Goal: Task Accomplishment & Management: Manage account settings

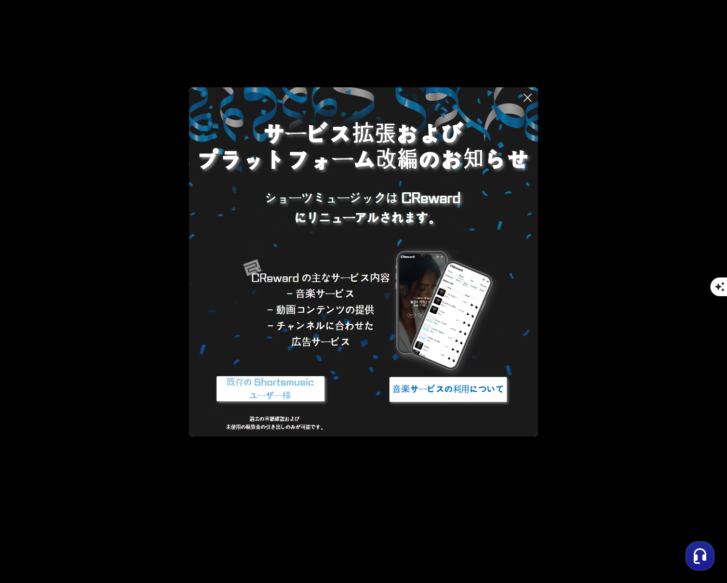
click at [637, 147] on button at bounding box center [363, 291] width 727 height 583
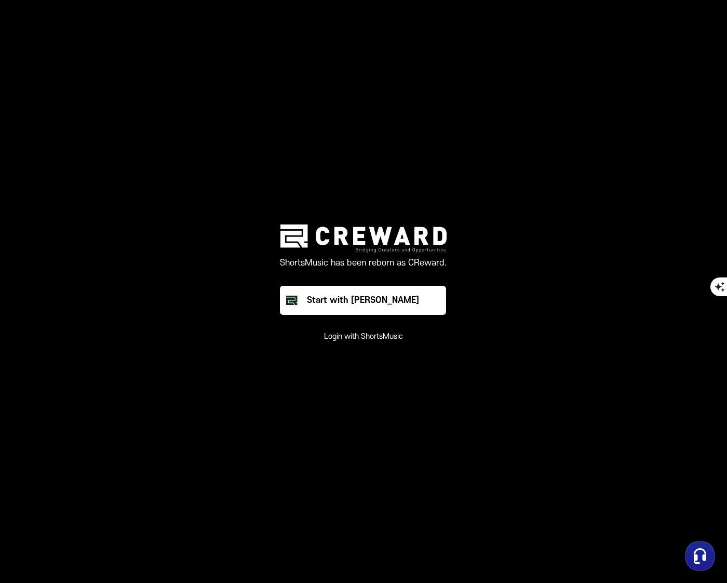
click at [386, 340] on button "Login with ShortsMusic" at bounding box center [363, 336] width 79 height 10
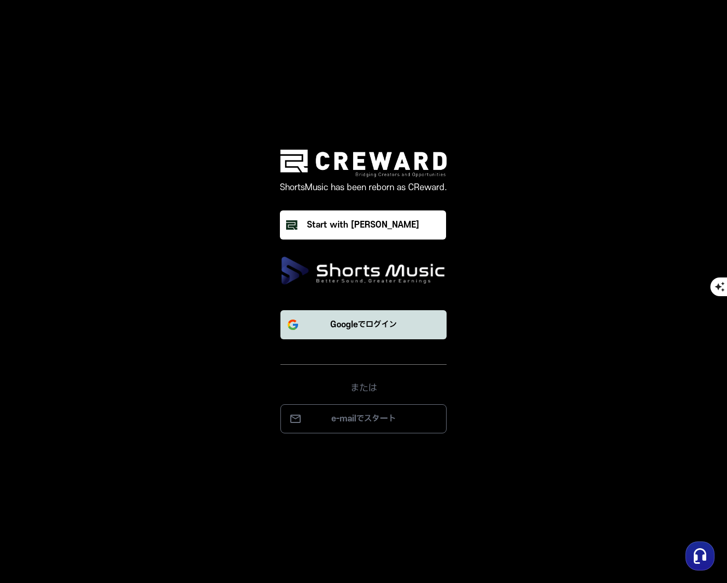
click at [362, 326] on p "Googleでログイン" at bounding box center [363, 324] width 66 height 12
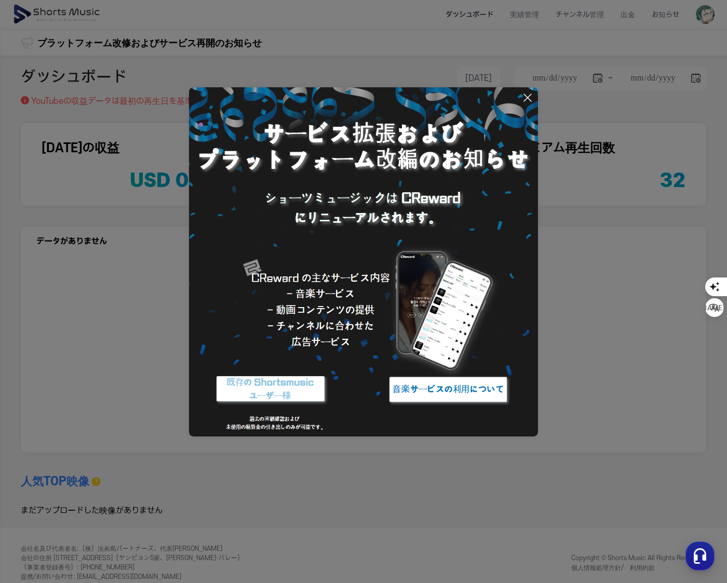
click at [528, 97] on icon at bounding box center [527, 97] width 12 height 12
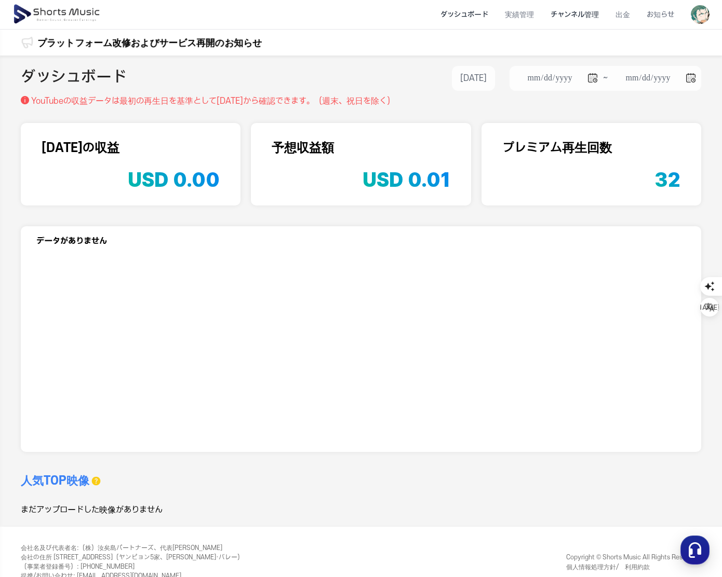
click at [586, 21] on li "チャンネル管理" at bounding box center [574, 15] width 65 height 28
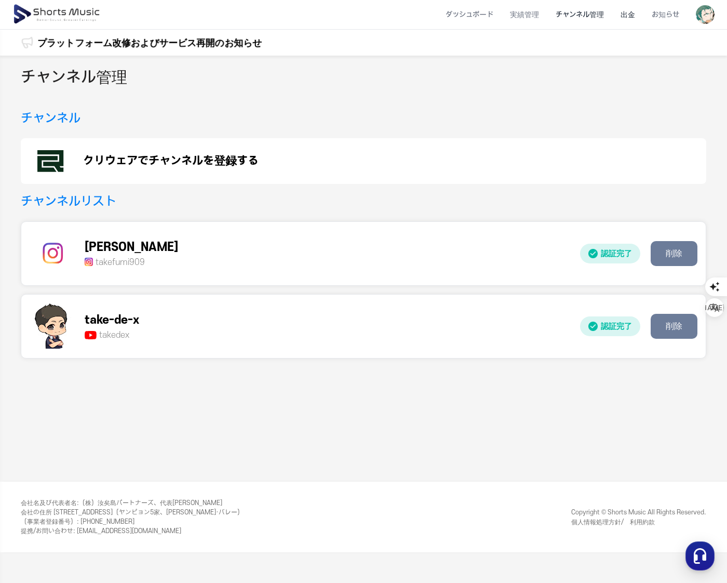
click at [625, 16] on li "出金" at bounding box center [627, 15] width 31 height 28
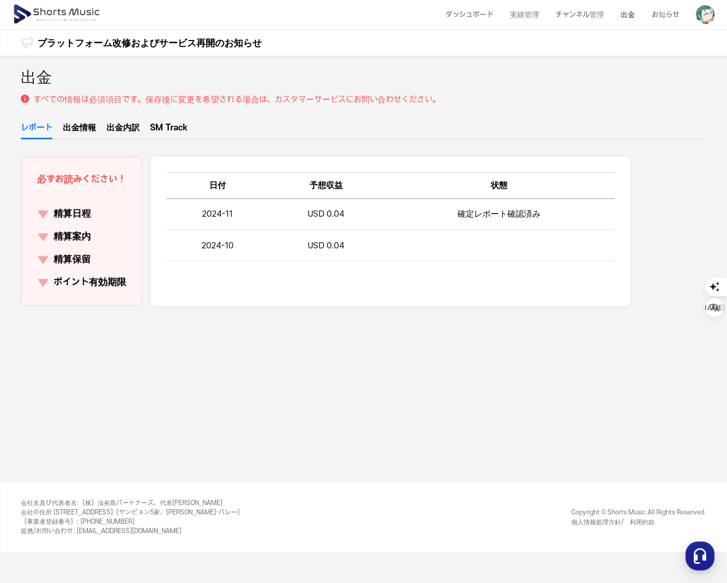
click at [595, 16] on li "チャンネル管理" at bounding box center [579, 15] width 65 height 28
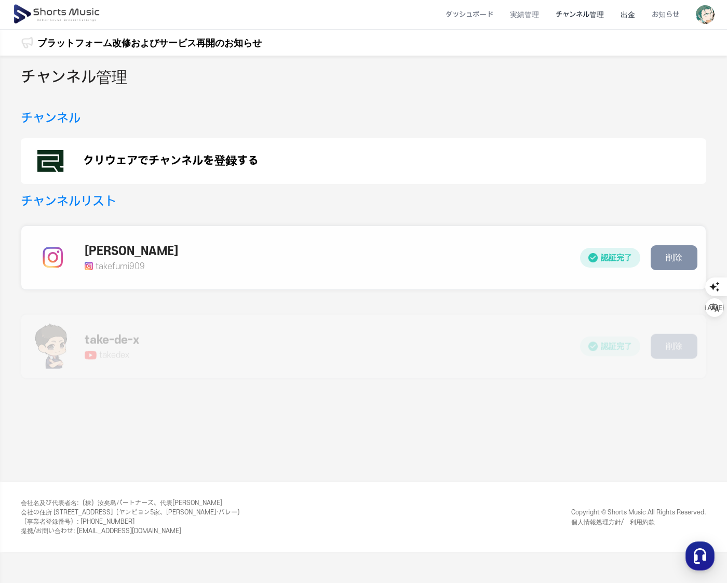
click at [620, 16] on li "出金" at bounding box center [627, 15] width 31 height 28
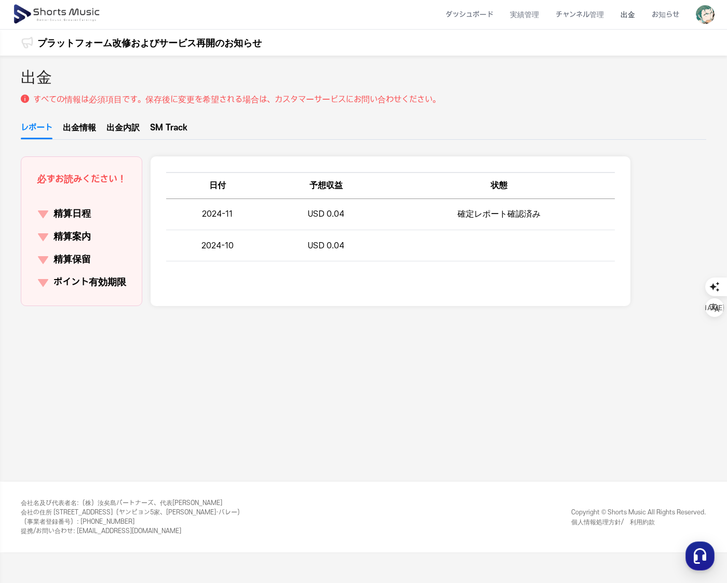
click at [86, 130] on link "出金情報" at bounding box center [79, 130] width 33 height 18
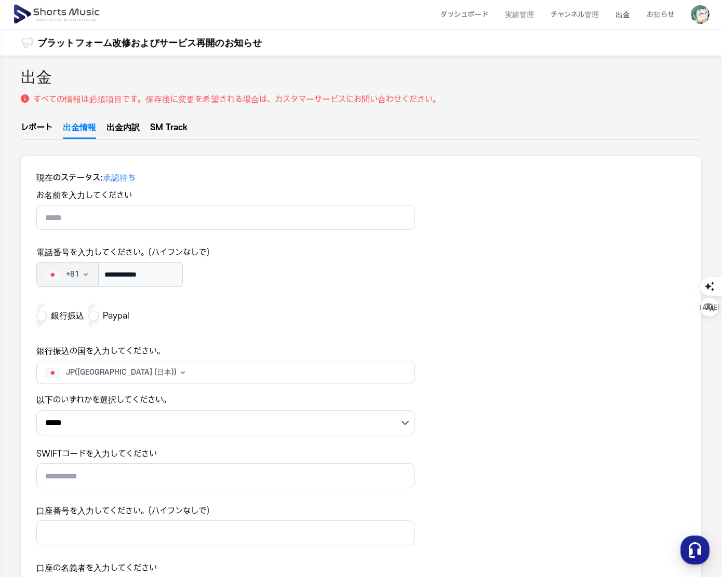
click at [113, 128] on link "出金内訳" at bounding box center [122, 130] width 33 height 18
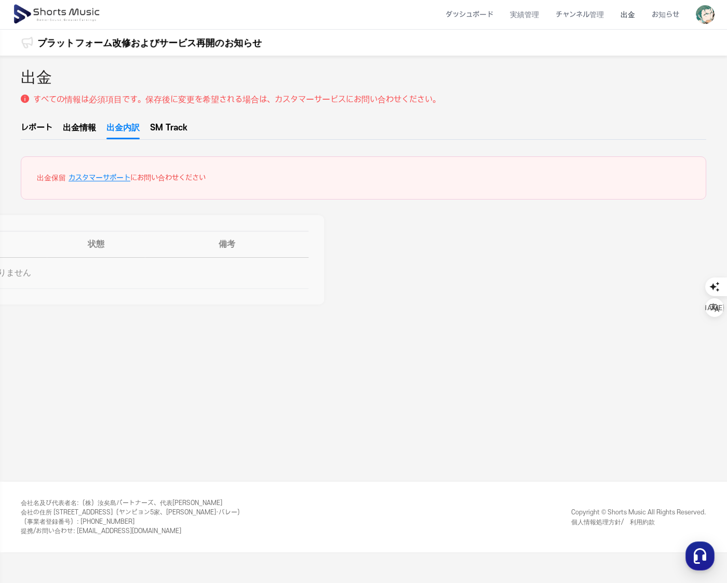
click at [92, 128] on link "出金情報" at bounding box center [79, 130] width 33 height 18
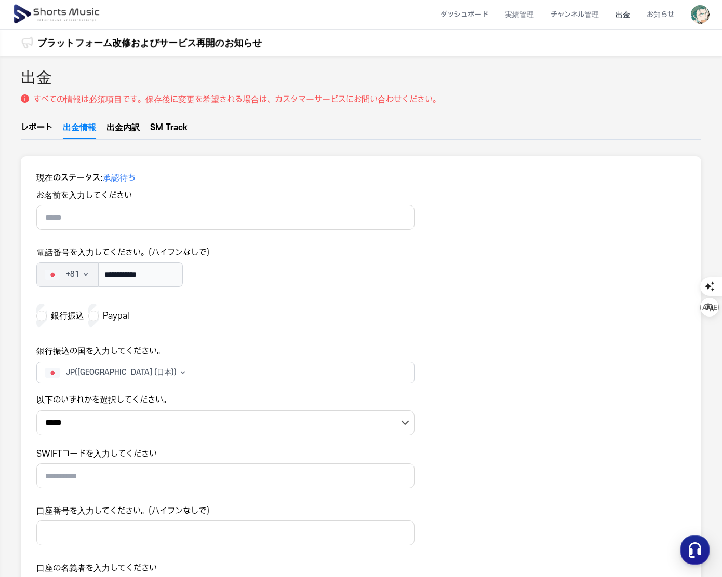
click at [28, 109] on div "**********" at bounding box center [361, 426] width 722 height 741
click at [31, 122] on link "レポート" at bounding box center [37, 130] width 32 height 18
click at [48, 128] on link "レポート" at bounding box center [37, 130] width 32 height 18
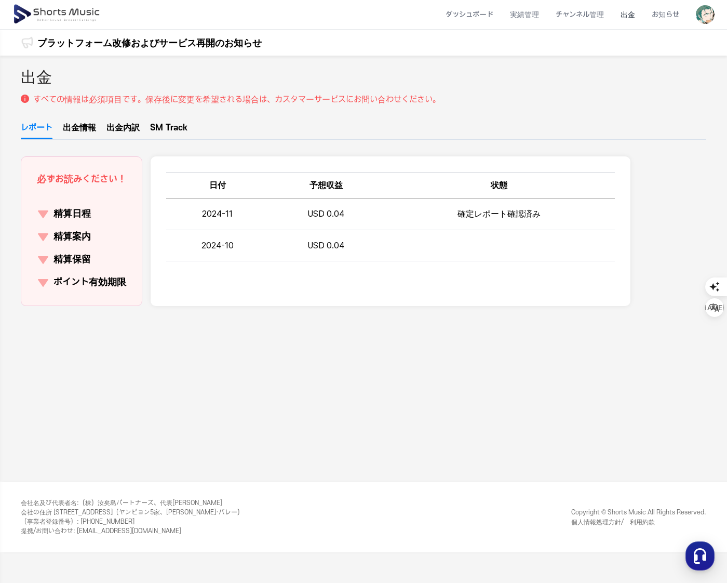
click at [36, 133] on link "レポート" at bounding box center [37, 130] width 32 height 18
click at [71, 263] on p "精算保留" at bounding box center [71, 259] width 37 height 15
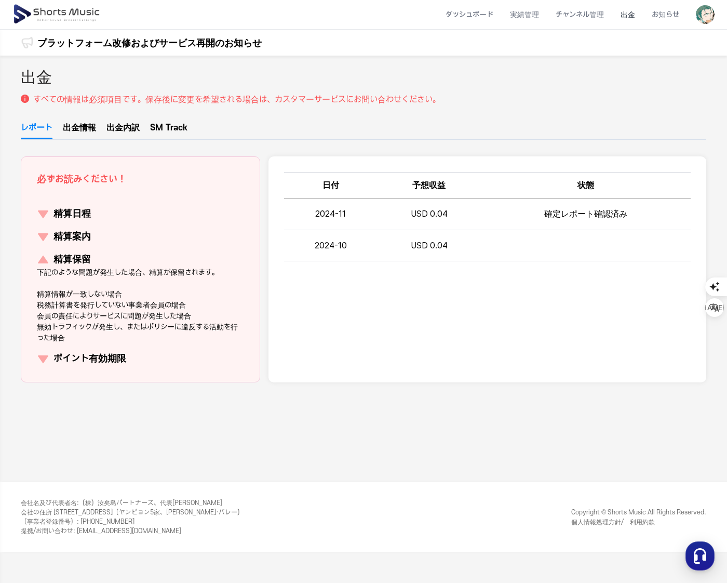
click at [71, 275] on p "下記のような問題が発生した場合、精算が保留されます。 精算情報が一致しない場合 税務計算書を発行していない事業者会員の場合 会員の責任によりサービスに問題が発…" at bounding box center [140, 305] width 207 height 76
click at [123, 279] on p "下記のような問題が発生した場合、精算が保留されます。 精算情報が一致しない場合 税務計算書を発行していない事業者会員の場合 会員の責任によりサービスに問題が発…" at bounding box center [140, 305] width 207 height 76
click at [114, 362] on p "ポイント有効期限" at bounding box center [89, 359] width 73 height 15
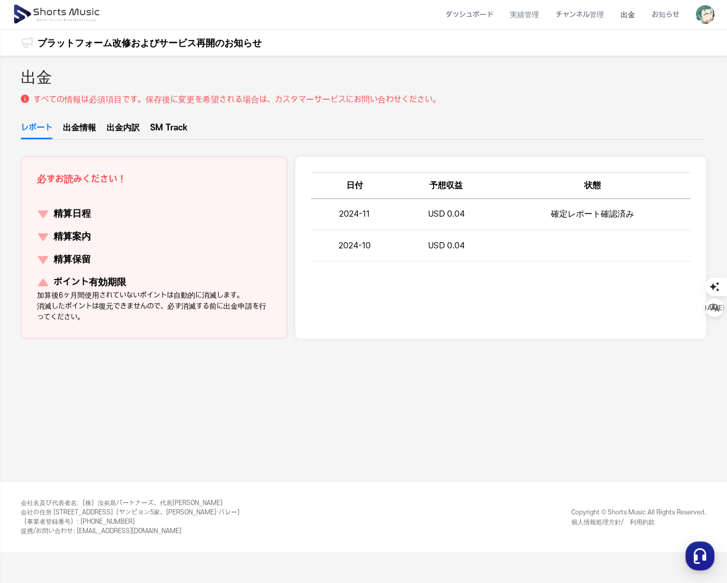
click at [72, 208] on p "精算日程" at bounding box center [71, 214] width 37 height 15
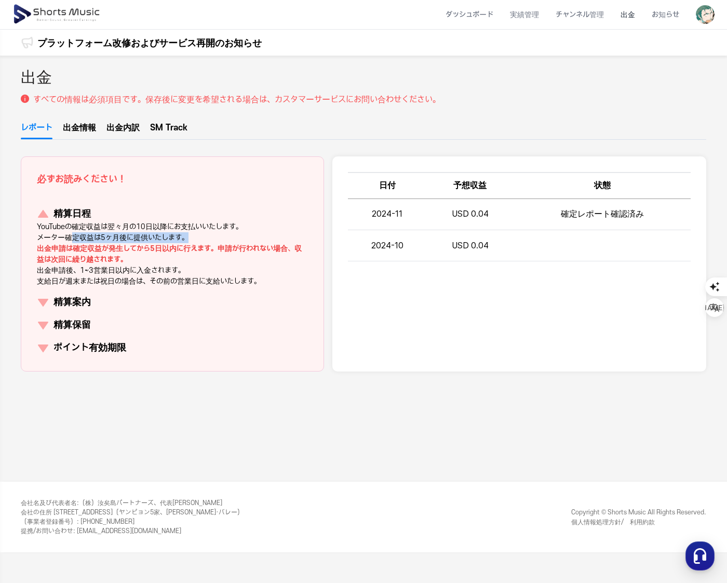
drag, startPoint x: 75, startPoint y: 239, endPoint x: 247, endPoint y: 237, distance: 171.4
click at [247, 237] on p "YouTubeの確定収益は翌々月の10日以降にお支払いいたします。 メーター確定収益は5ヶ月後に提供いたします。 出金申請は確定収益が発生してから5日以内に行…" at bounding box center [172, 253] width 271 height 65
click at [283, 222] on p "YouTubeの確定収益は翌々月の10日以降にお支払いいたします。 メーター確定収益は5ヶ月後に提供いたします。 出金申請は確定収益が発生してから5日以内に行…" at bounding box center [172, 253] width 271 height 65
click at [607, 14] on li "チャンネル管理" at bounding box center [579, 15] width 65 height 28
